Goal: Task Accomplishment & Management: Complete application form

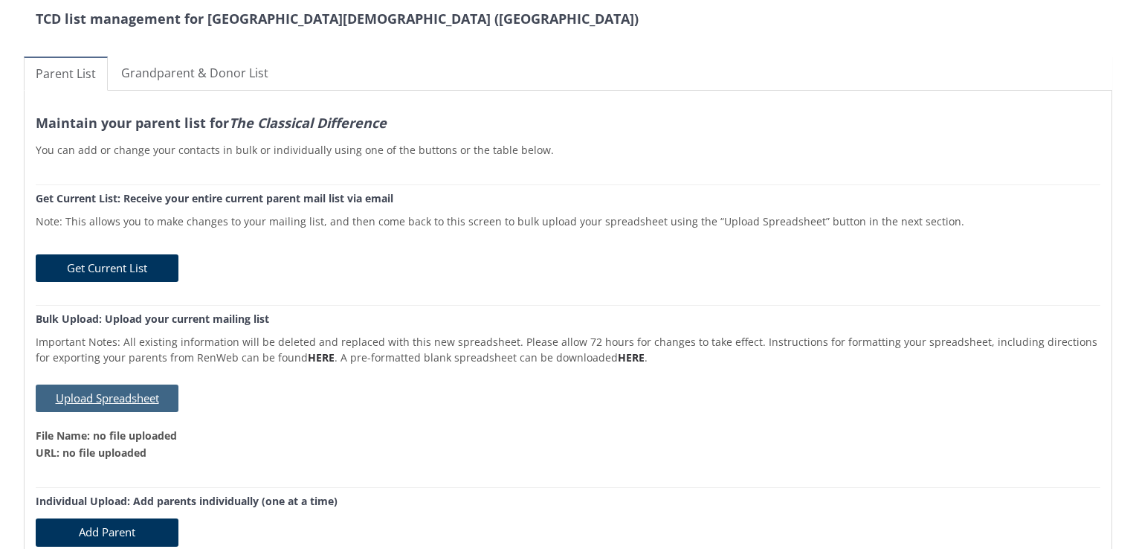
click at [129, 394] on button "Upload Spreadsheet" at bounding box center [107, 398] width 143 height 28
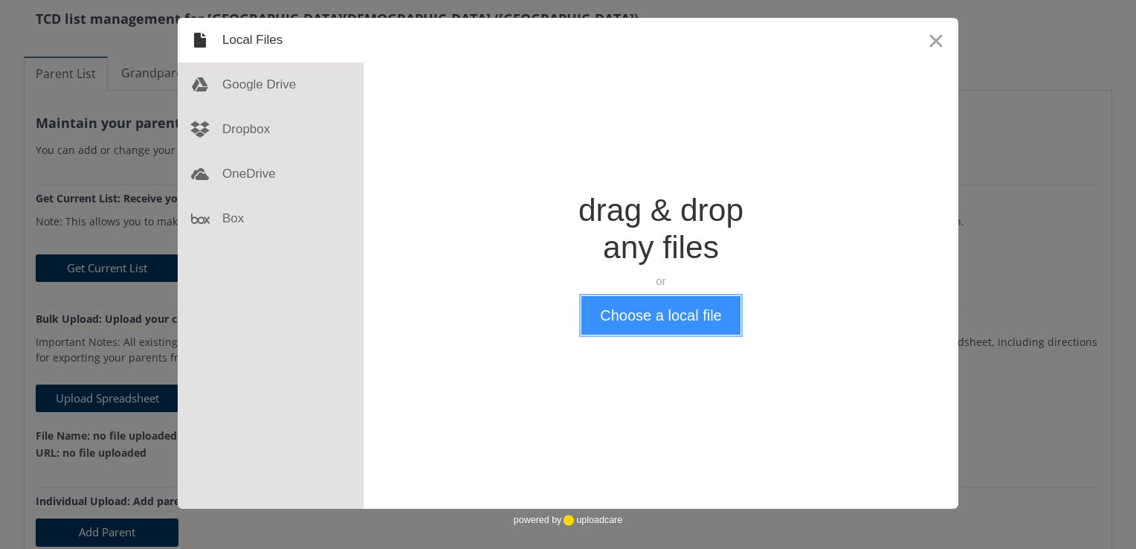
click at [654, 319] on button "Choose a local file" at bounding box center [661, 315] width 158 height 39
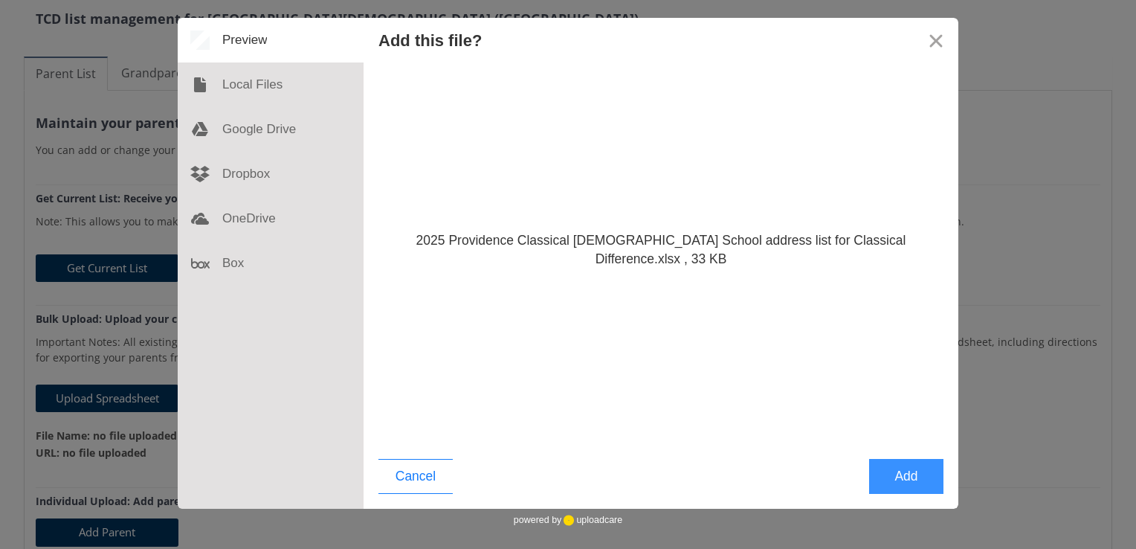
click at [904, 478] on button "Add" at bounding box center [906, 476] width 74 height 35
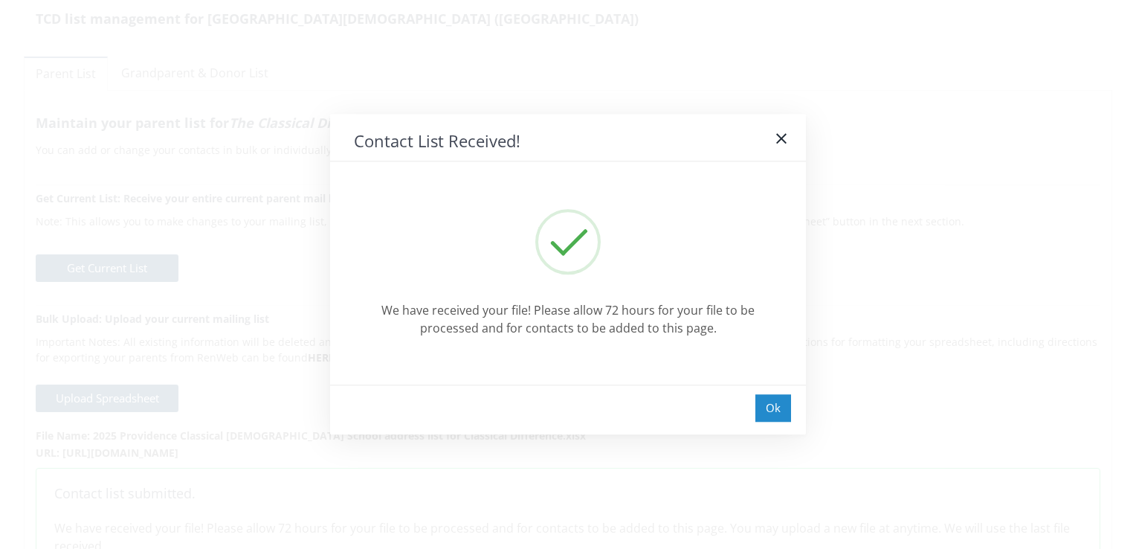
click at [770, 405] on div "Ok" at bounding box center [774, 408] width 36 height 28
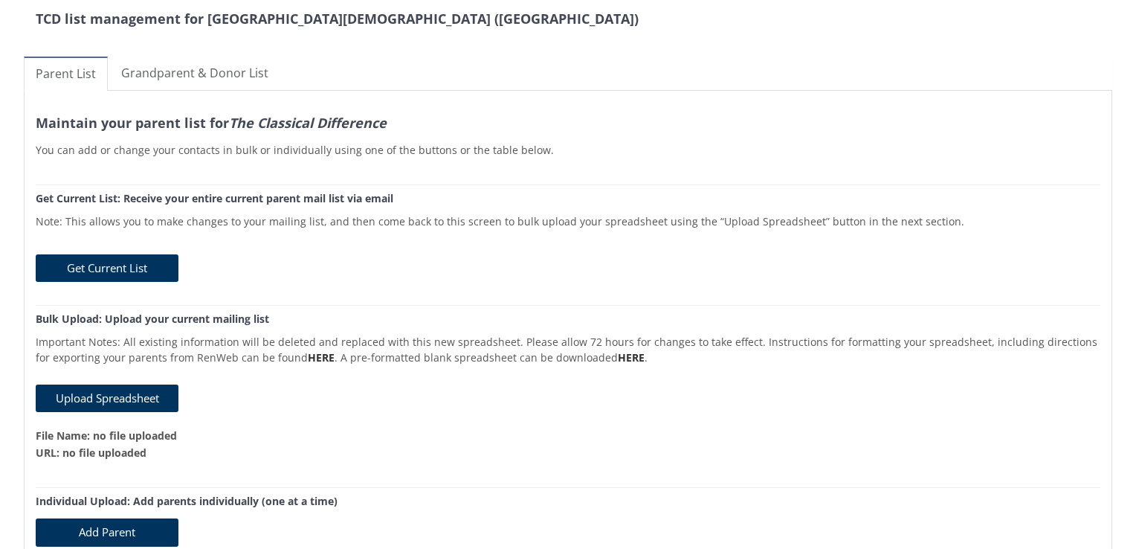
click at [731, 123] on h3 "Maintain your parent list for The Classical Difference" at bounding box center [568, 123] width 1065 height 15
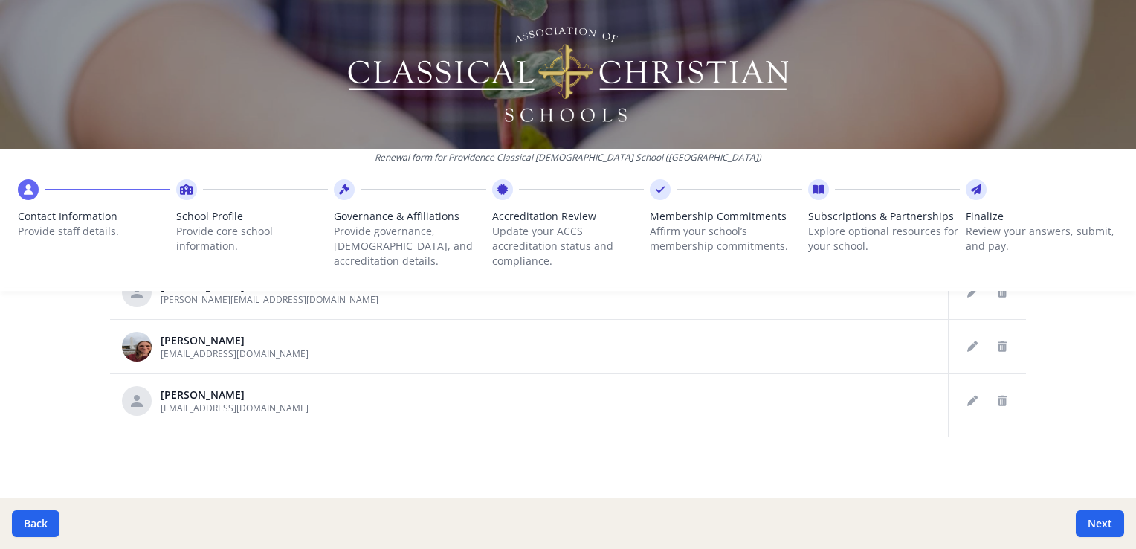
scroll to position [918, 0]
click at [1098, 517] on button "Next" at bounding box center [1100, 523] width 48 height 27
type input "[PHONE_NUMBER]"
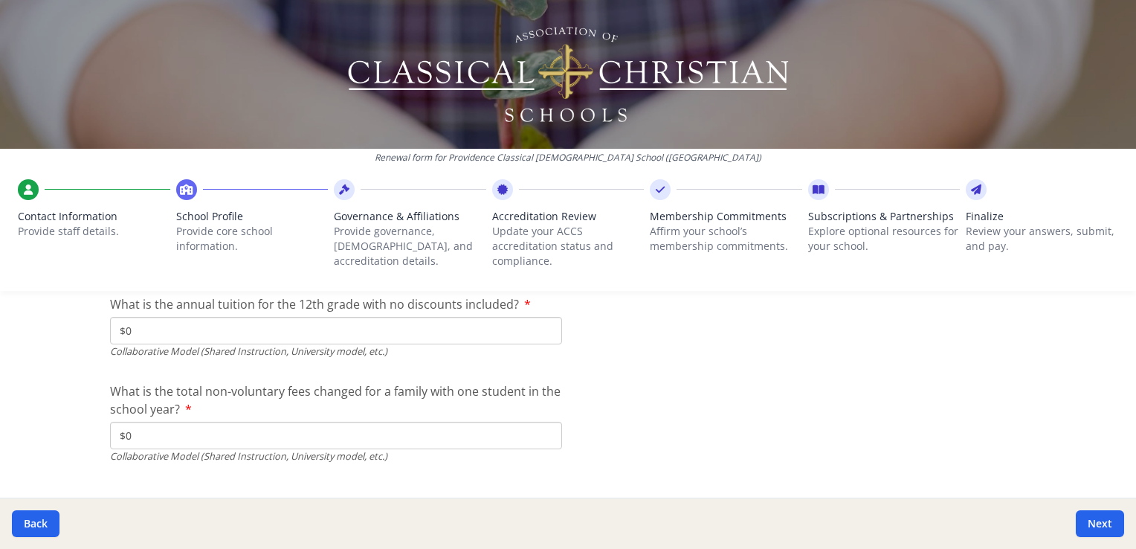
scroll to position [5019, 0]
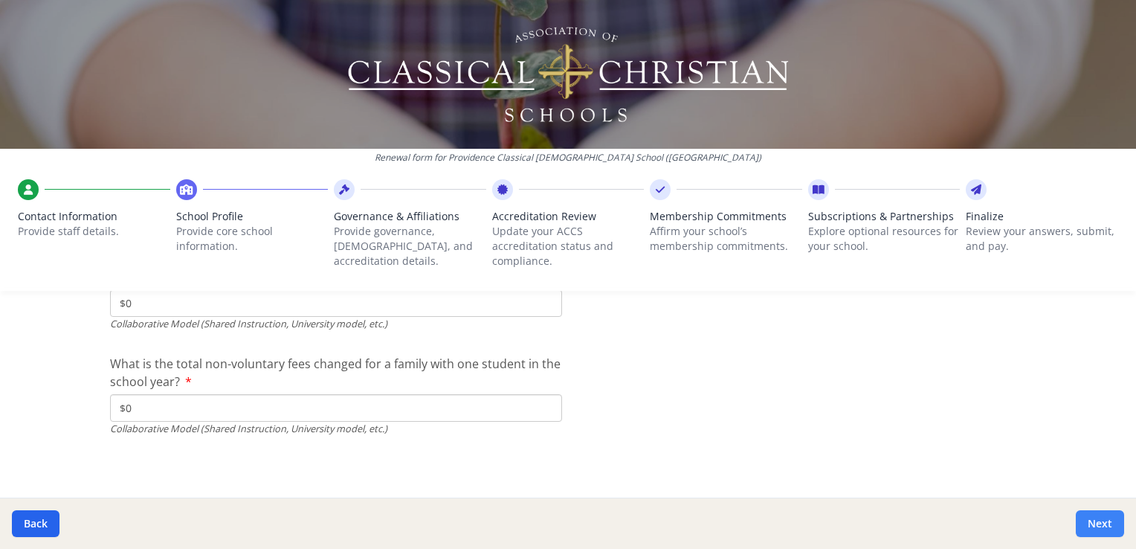
click at [1096, 527] on button "Next" at bounding box center [1100, 523] width 48 height 27
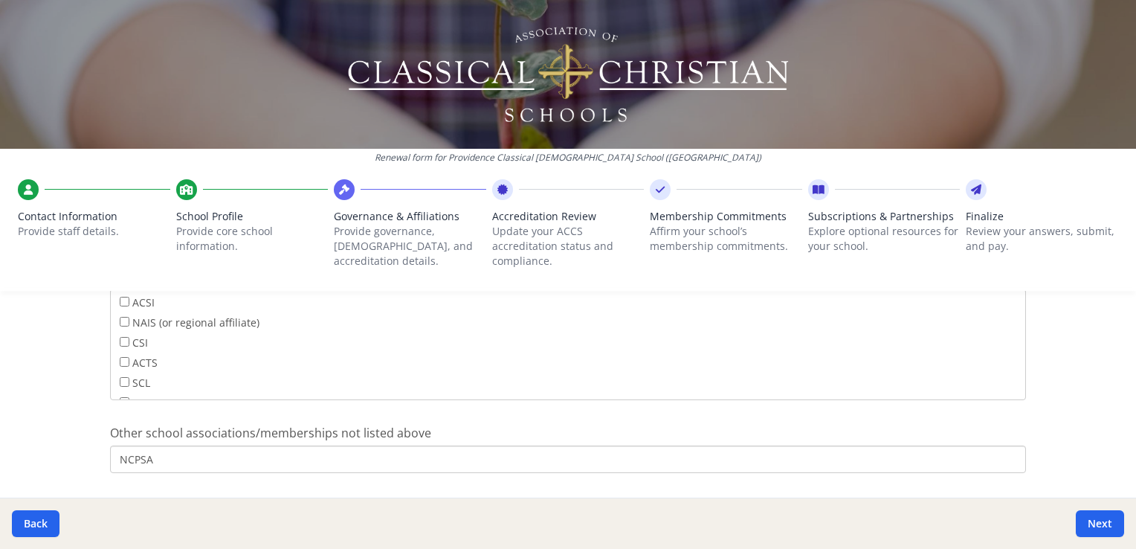
scroll to position [1026, 0]
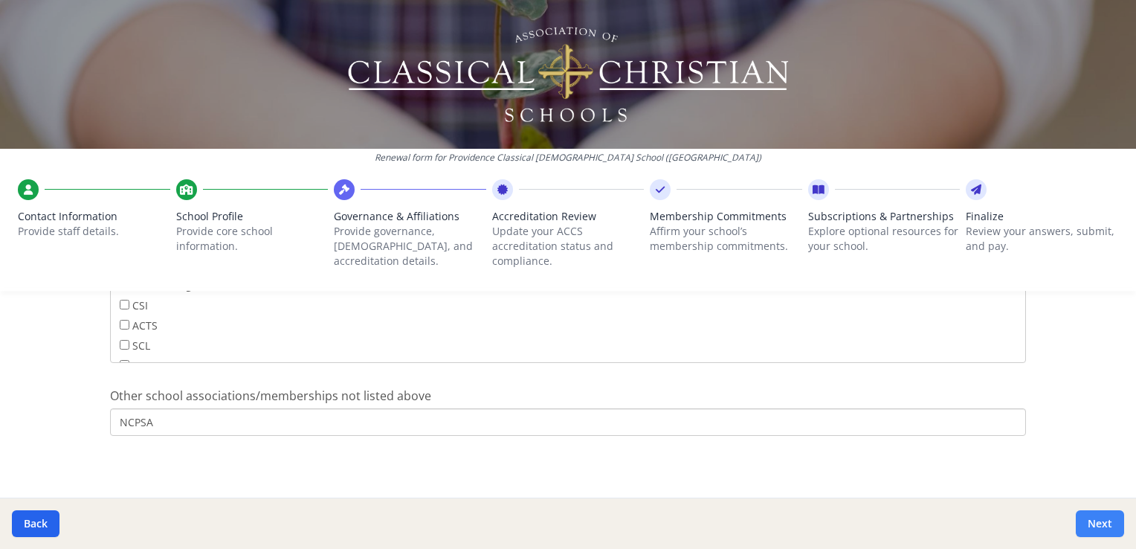
click at [1104, 526] on button "Next" at bounding box center [1100, 523] width 48 height 27
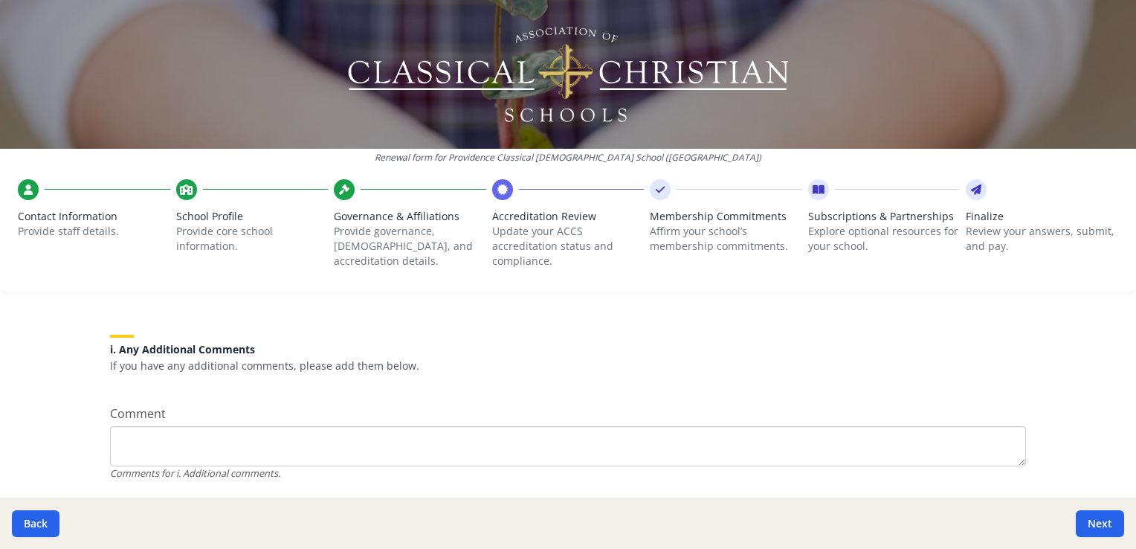
scroll to position [2056, 0]
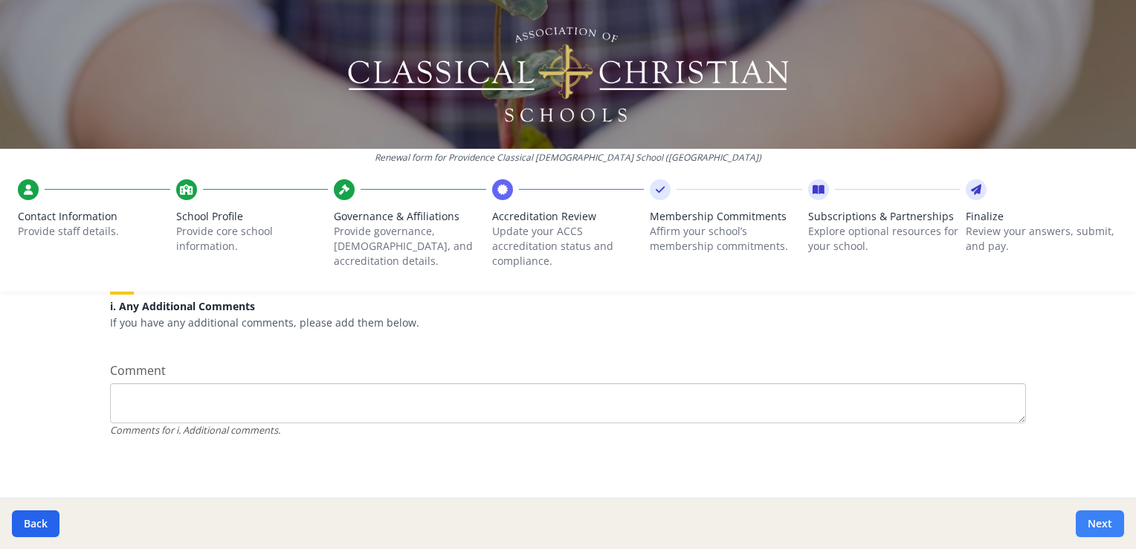
click at [1098, 525] on button "Next" at bounding box center [1100, 523] width 48 height 27
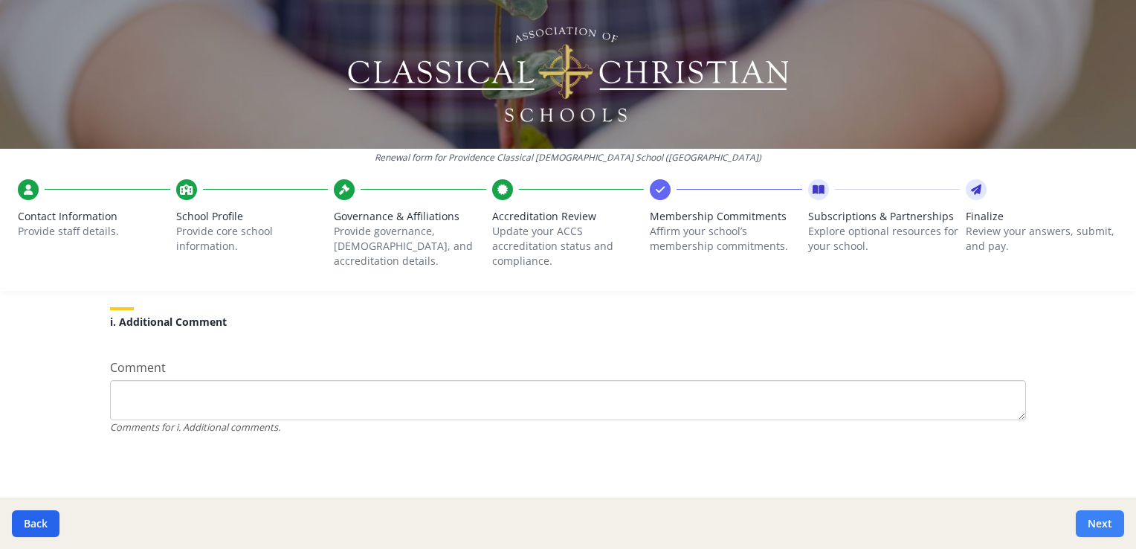
scroll to position [1437, 0]
click at [1098, 525] on button "Next" at bounding box center [1100, 523] width 48 height 27
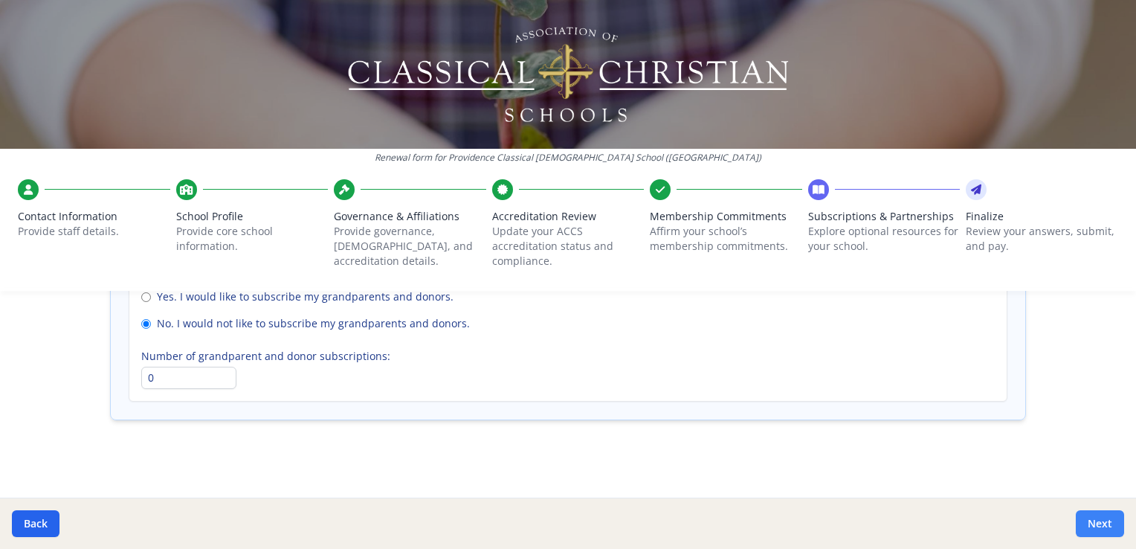
click at [1098, 525] on button "Next" at bounding box center [1100, 523] width 48 height 27
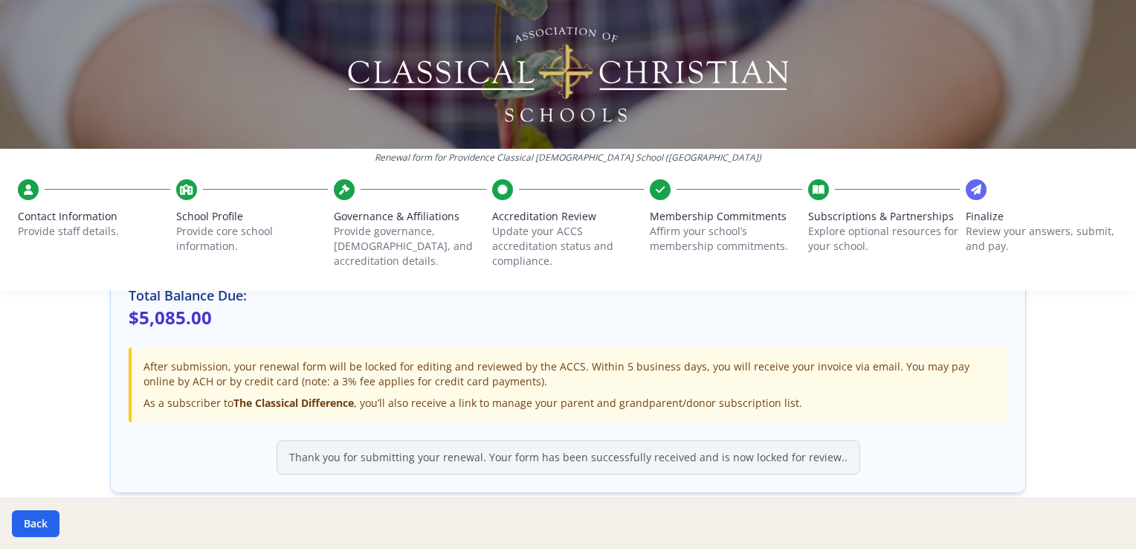
scroll to position [489, 0]
